Goal: Information Seeking & Learning: Learn about a topic

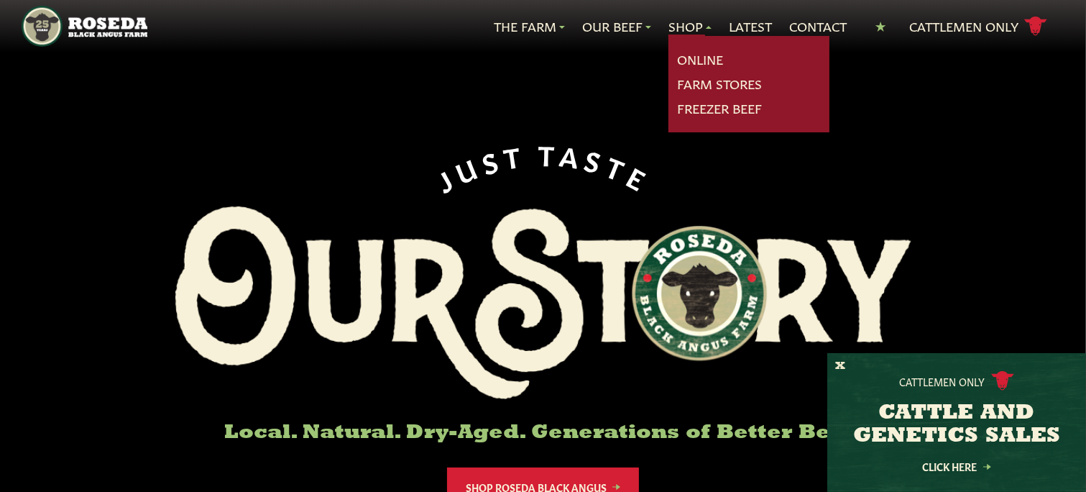
click at [676, 20] on link "Shop" at bounding box center [690, 26] width 43 height 19
click at [672, 26] on link "Shop" at bounding box center [690, 26] width 43 height 19
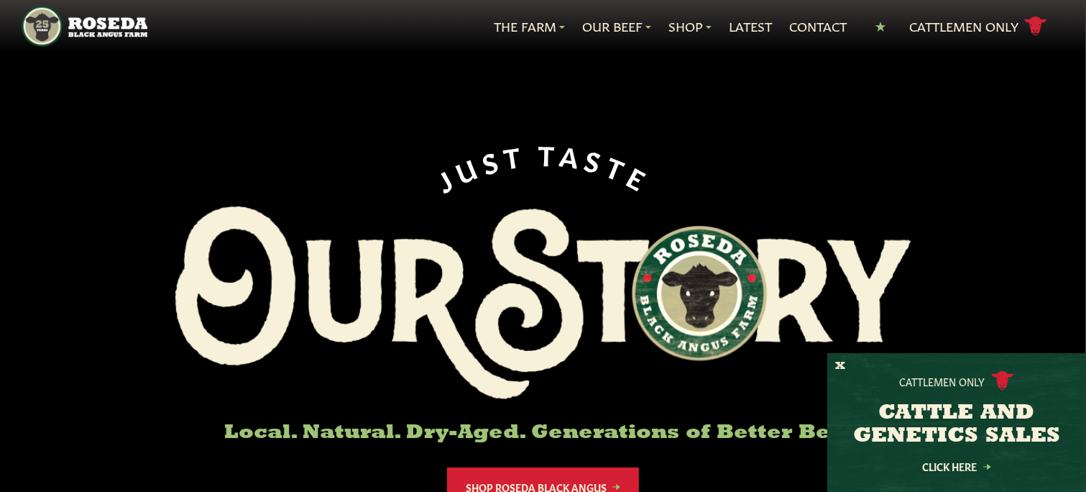
click at [632, 39] on nav "The Farm Our Story Meet The Team Sustainability Our Beef Know Your Beef Where T…" at bounding box center [543, 26] width 1043 height 52
click at [538, 22] on link "The Farm" at bounding box center [529, 26] width 71 height 19
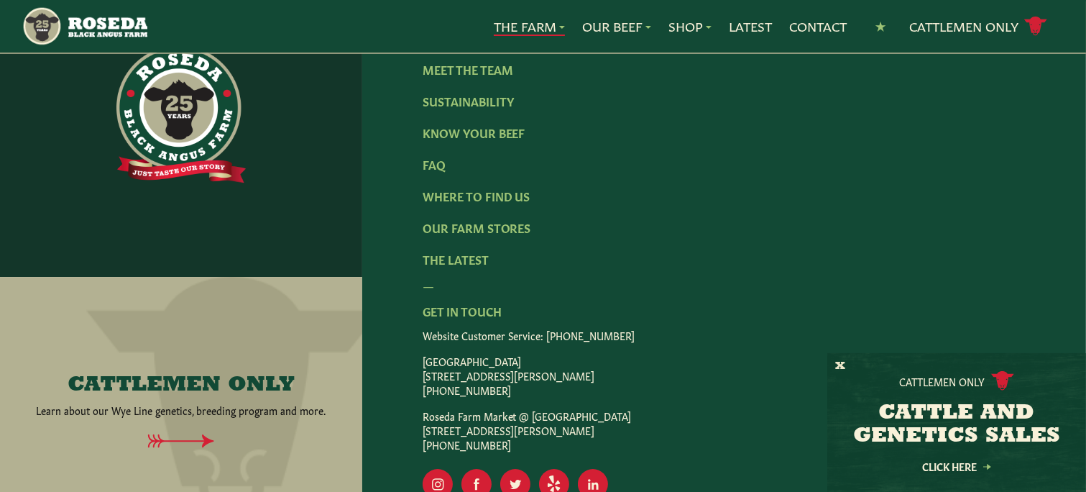
scroll to position [4704, 0]
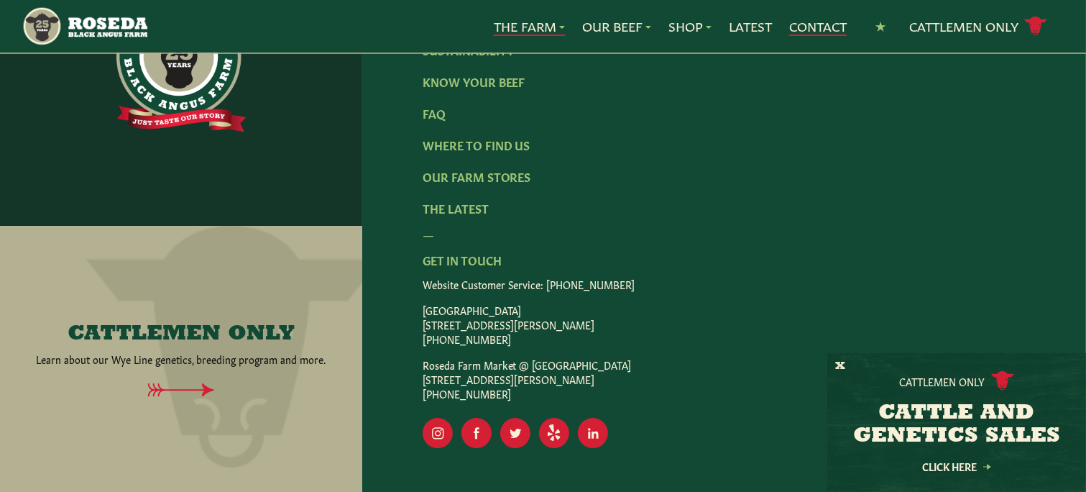
click at [826, 20] on link "Contact" at bounding box center [818, 26] width 58 height 19
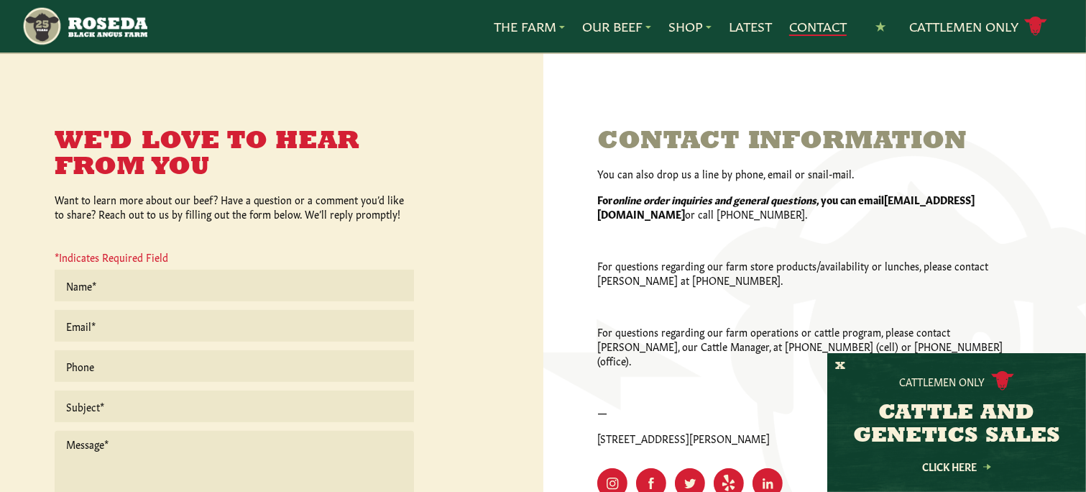
scroll to position [288, 0]
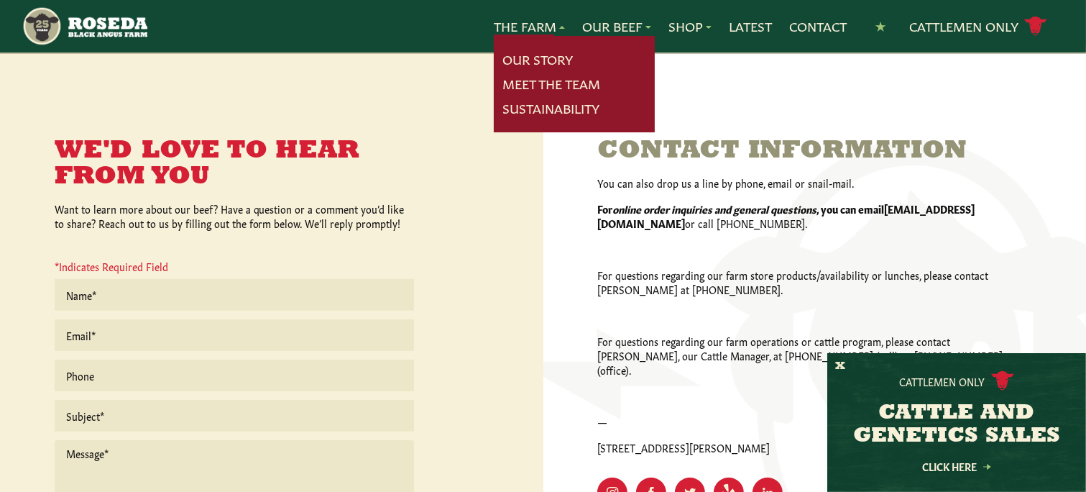
click at [538, 20] on link "The Farm" at bounding box center [529, 26] width 71 height 19
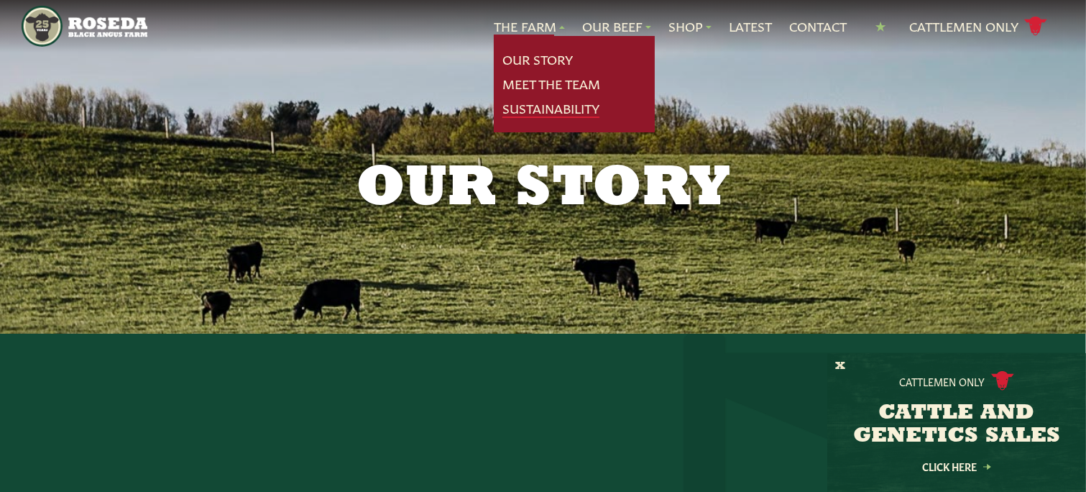
click at [544, 99] on link "Sustainability" at bounding box center [550, 108] width 97 height 19
